Goal: Information Seeking & Learning: Learn about a topic

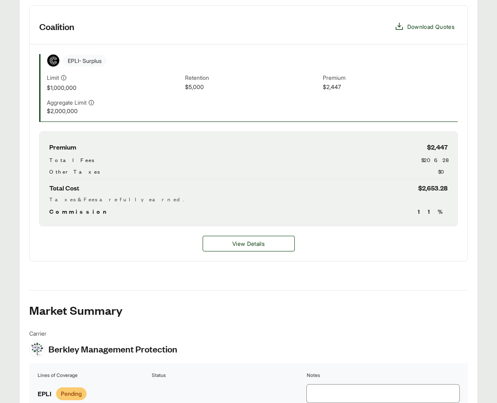
scroll to position [250, 0]
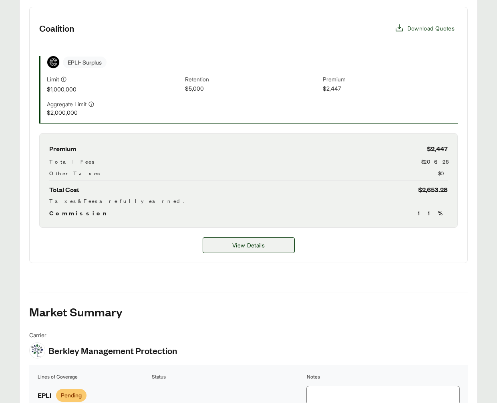
click at [244, 242] on span "View Details" at bounding box center [248, 245] width 32 height 8
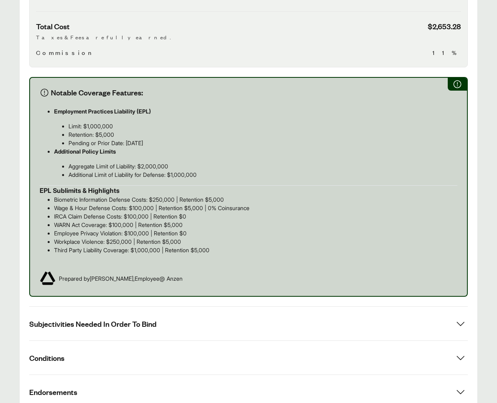
scroll to position [482, 0]
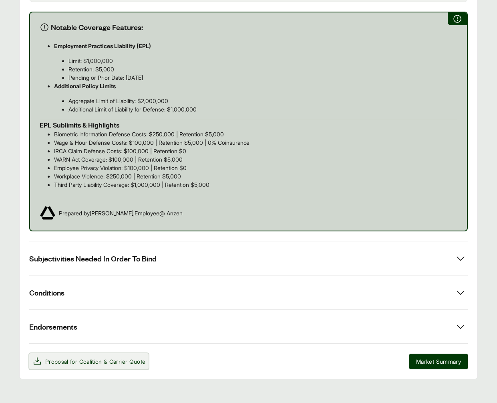
click at [122, 356] on span "Proposal for Coalition & Carrier Quote" at bounding box center [88, 361] width 113 height 10
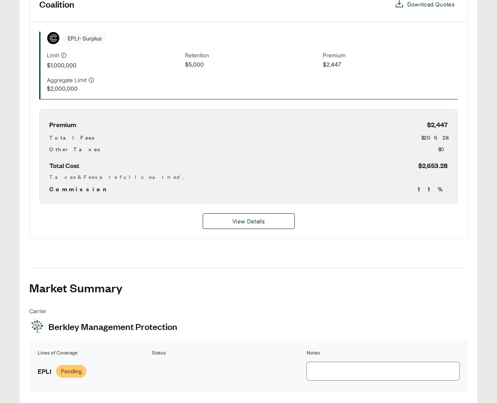
scroll to position [274, 0]
click at [249, 234] on div "View Details" at bounding box center [249, 220] width 438 height 35
click at [248, 225] on button "View Details" at bounding box center [249, 221] width 92 height 16
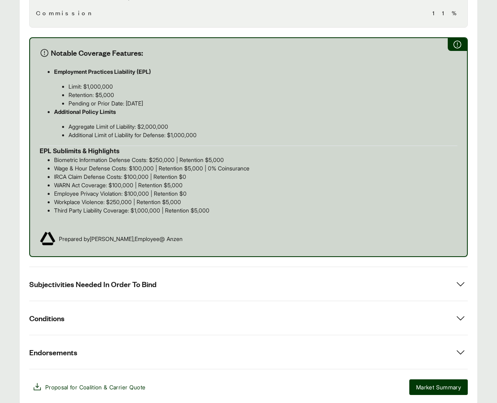
scroll to position [482, 0]
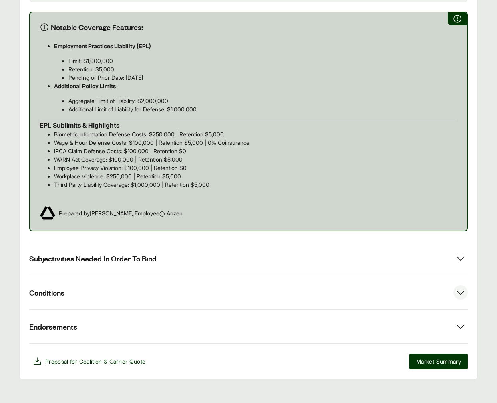
click at [60, 287] on span "Conditions" at bounding box center [46, 292] width 35 height 10
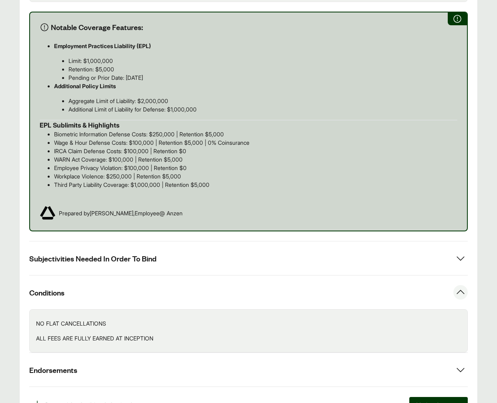
click at [60, 287] on span "Conditions" at bounding box center [46, 292] width 35 height 10
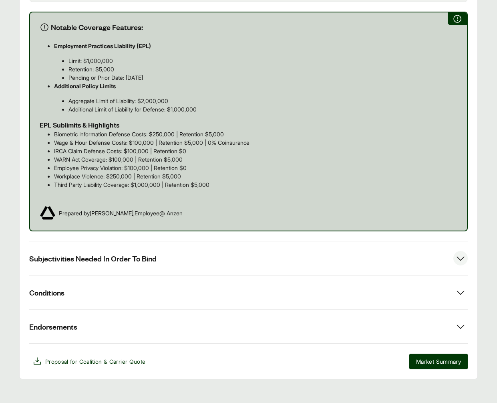
click at [72, 260] on button "Subjectivities Needed In Order To Bind" at bounding box center [248, 258] width 439 height 34
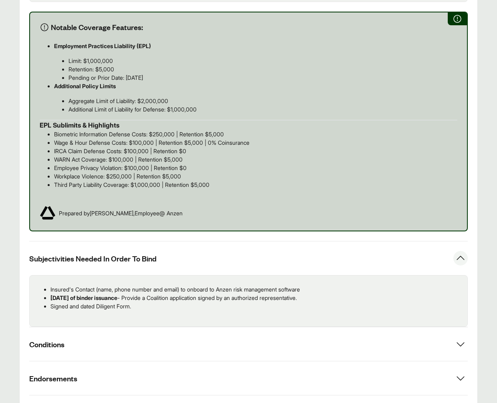
click at [72, 260] on button "Subjectivities Needed In Order To Bind" at bounding box center [248, 258] width 439 height 34
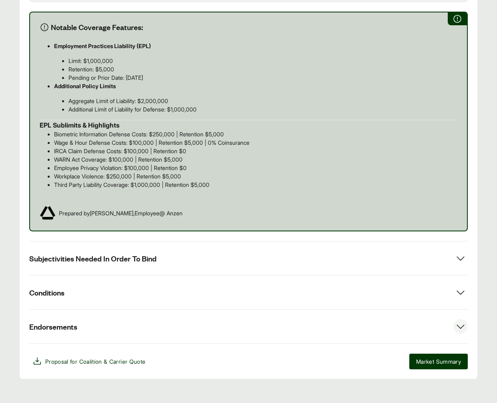
click at [76, 321] on span "Endorsements" at bounding box center [53, 326] width 48 height 10
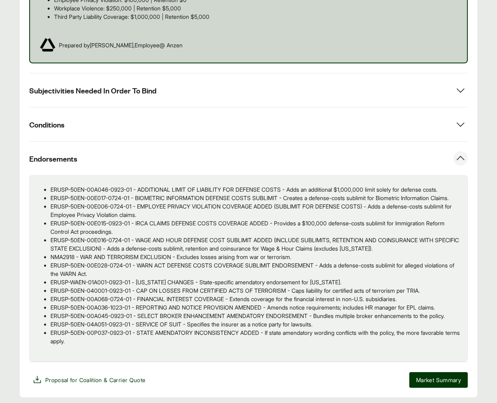
scroll to position [677, 0]
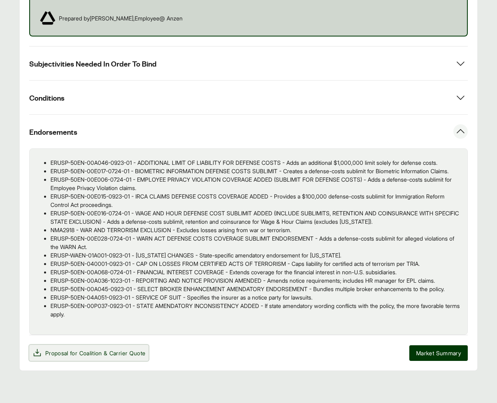
click at [102, 351] on span "Coalition" at bounding box center [90, 352] width 23 height 7
